Goal: Information Seeking & Learning: Learn about a topic

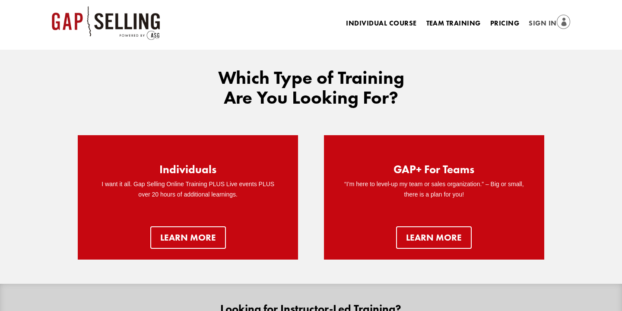
click at [539, 27] on link "Sign In" at bounding box center [549, 24] width 41 height 12
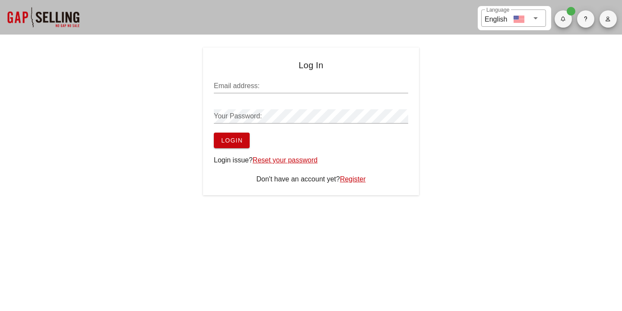
type input "jmorris@banadrink.com"
click at [229, 141] on span "Login" at bounding box center [232, 140] width 22 height 7
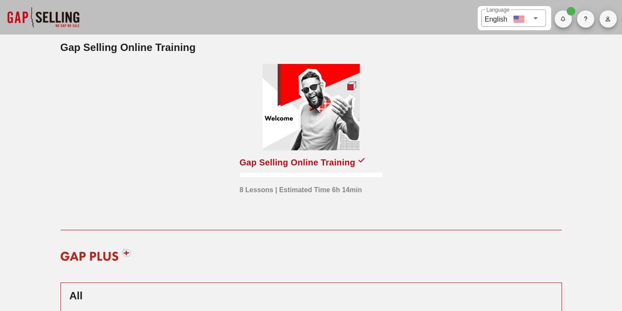
click at [48, 12] on div at bounding box center [43, 17] width 86 height 35
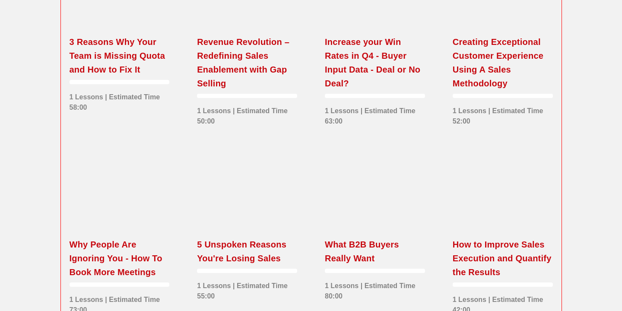
scroll to position [1347, 0]
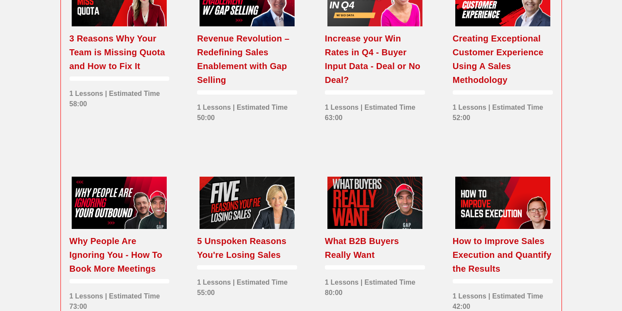
click at [312, 13] on div "Increase your Win Rates in Q4 - Buyer Input Data - Deal or No Deal? 1 Lessons |…" at bounding box center [375, 61] width 128 height 203
click at [370, 229] on div at bounding box center [374, 203] width 95 height 52
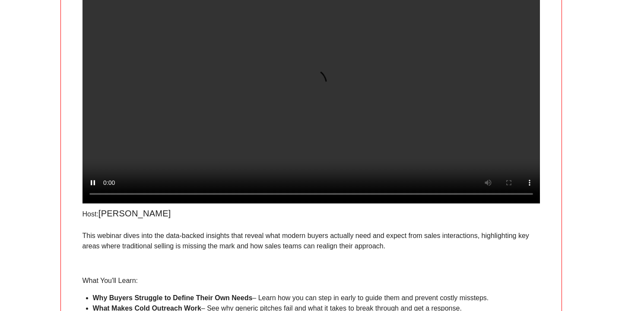
scroll to position [97, 0]
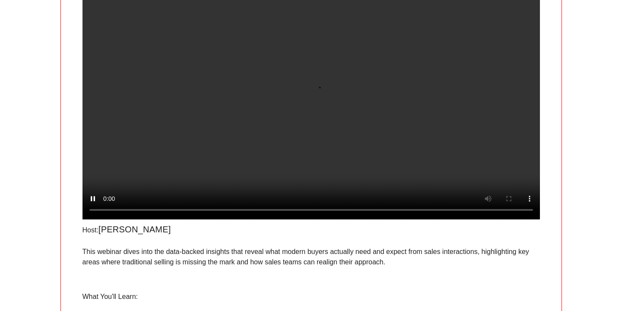
click at [235, 134] on video at bounding box center [310, 105] width 457 height 229
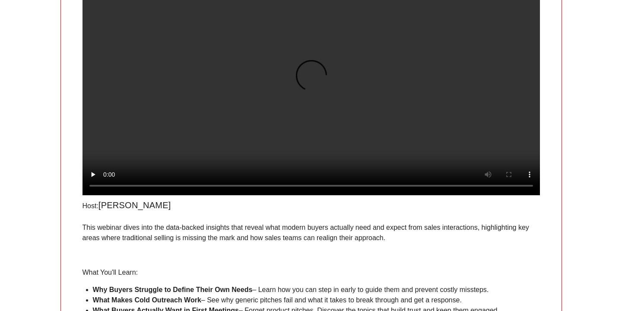
scroll to position [123, 0]
